Goal: Task Accomplishment & Management: Manage account settings

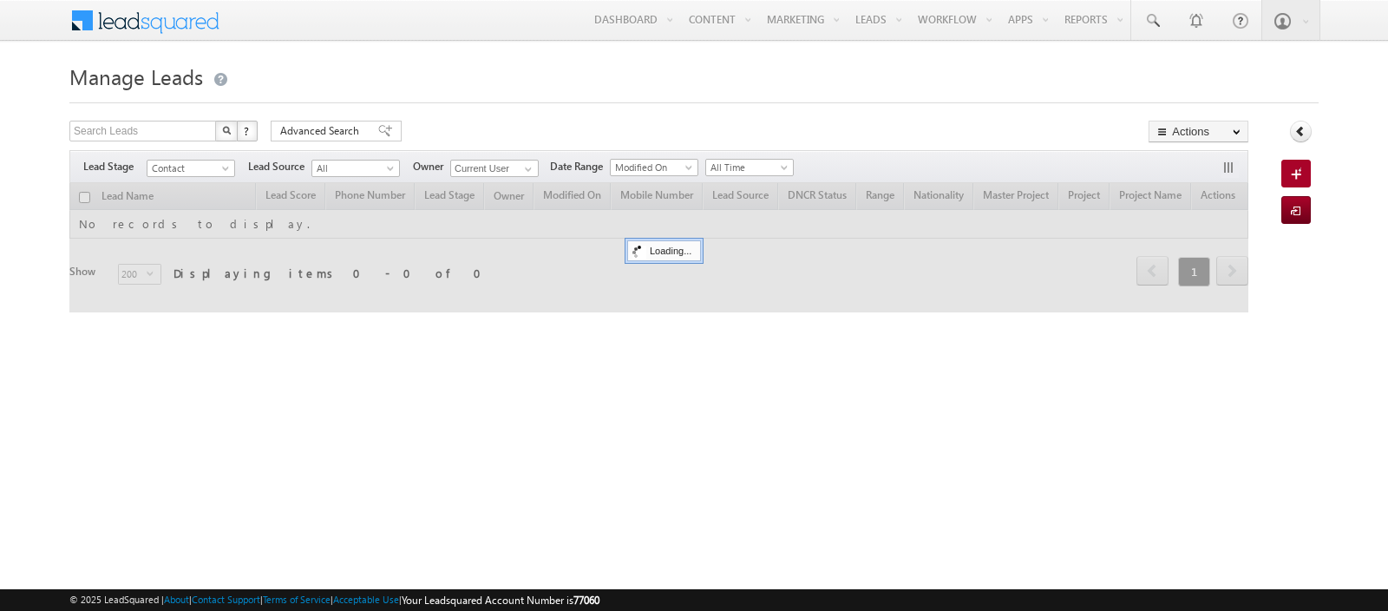
click at [173, 78] on span "Manage Leads" at bounding box center [136, 76] width 134 height 28
click at [181, 28] on span at bounding box center [157, 18] width 126 height 30
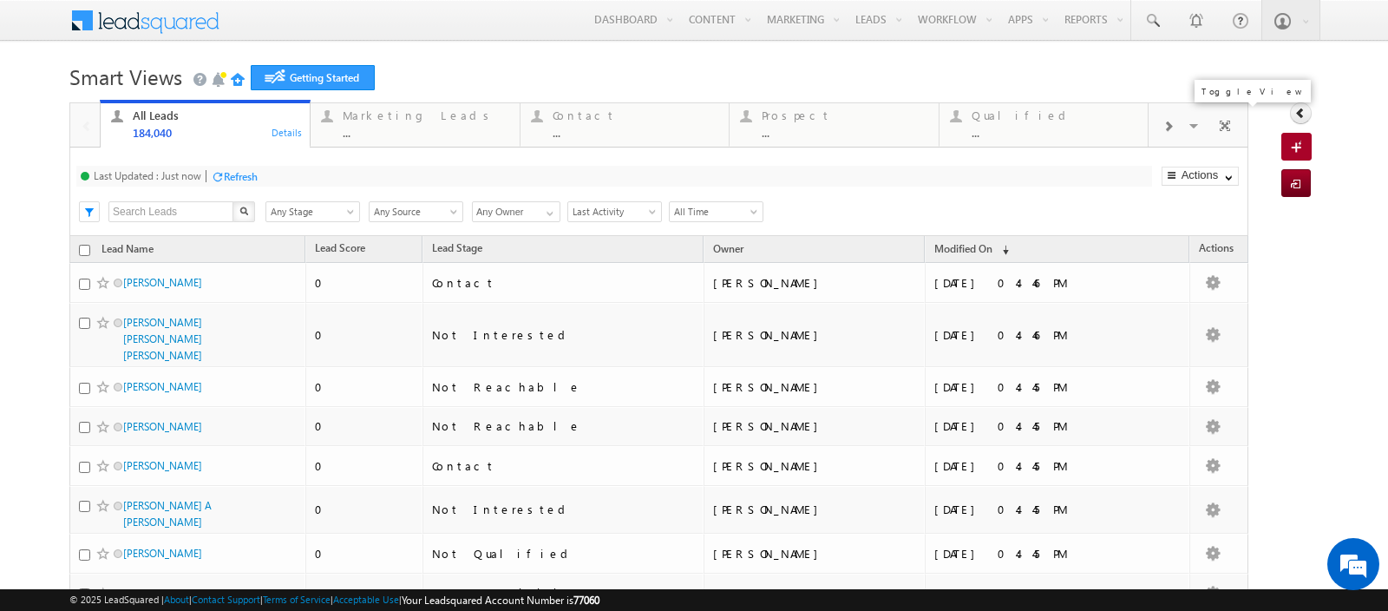
click at [1230, 121] on span at bounding box center [1225, 128] width 17 height 36
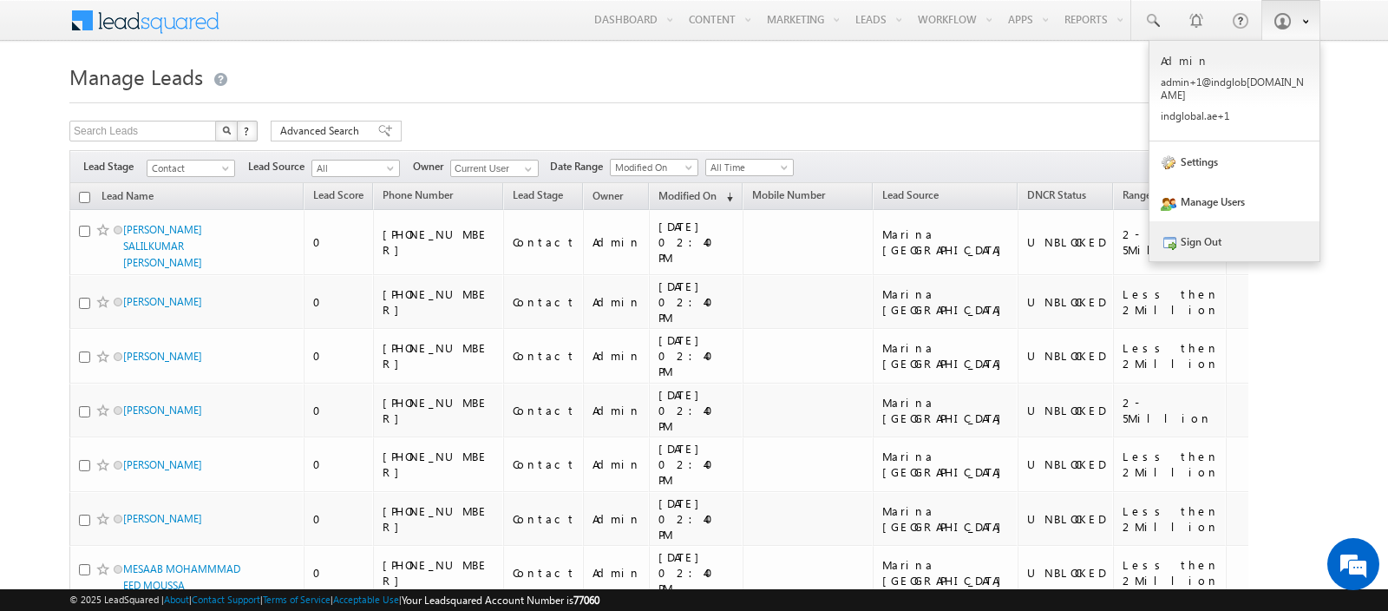
click at [1218, 221] on link "Sign Out" at bounding box center [1235, 241] width 170 height 40
